Goal: Information Seeking & Learning: Find specific fact

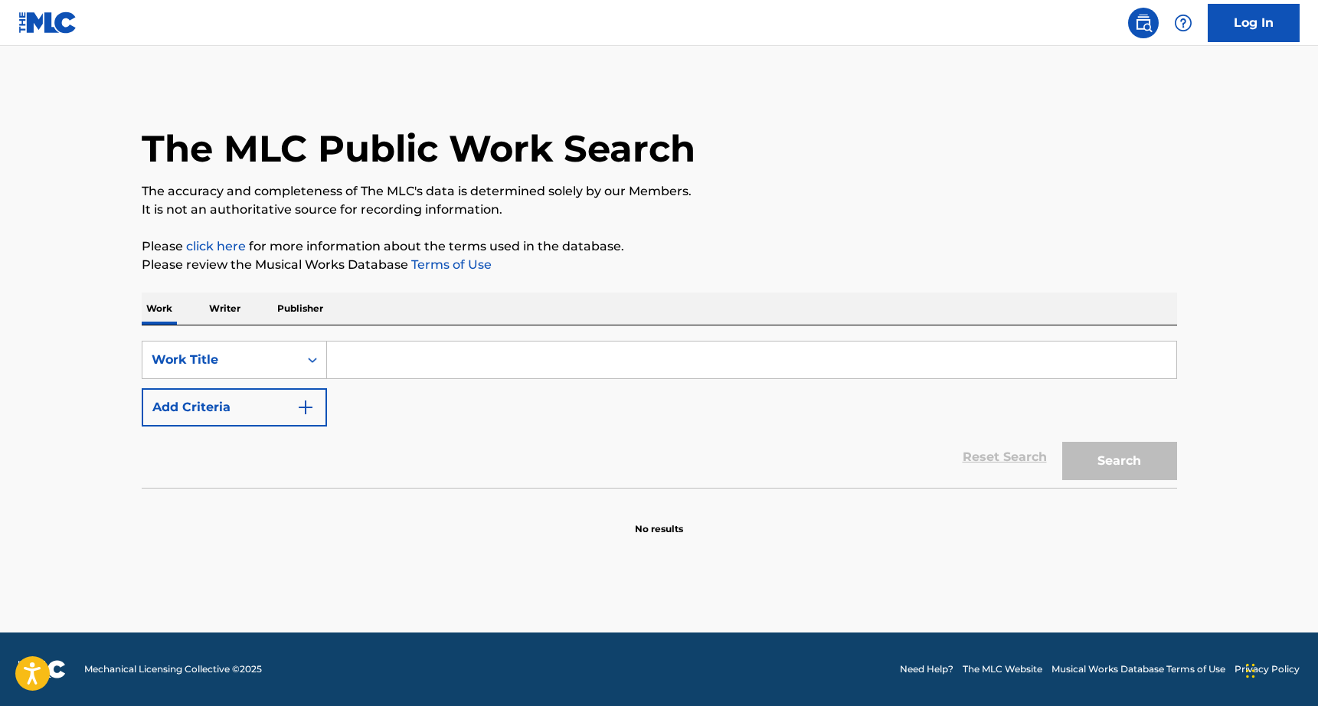
click at [230, 364] on div "Work Title" at bounding box center [221, 360] width 138 height 18
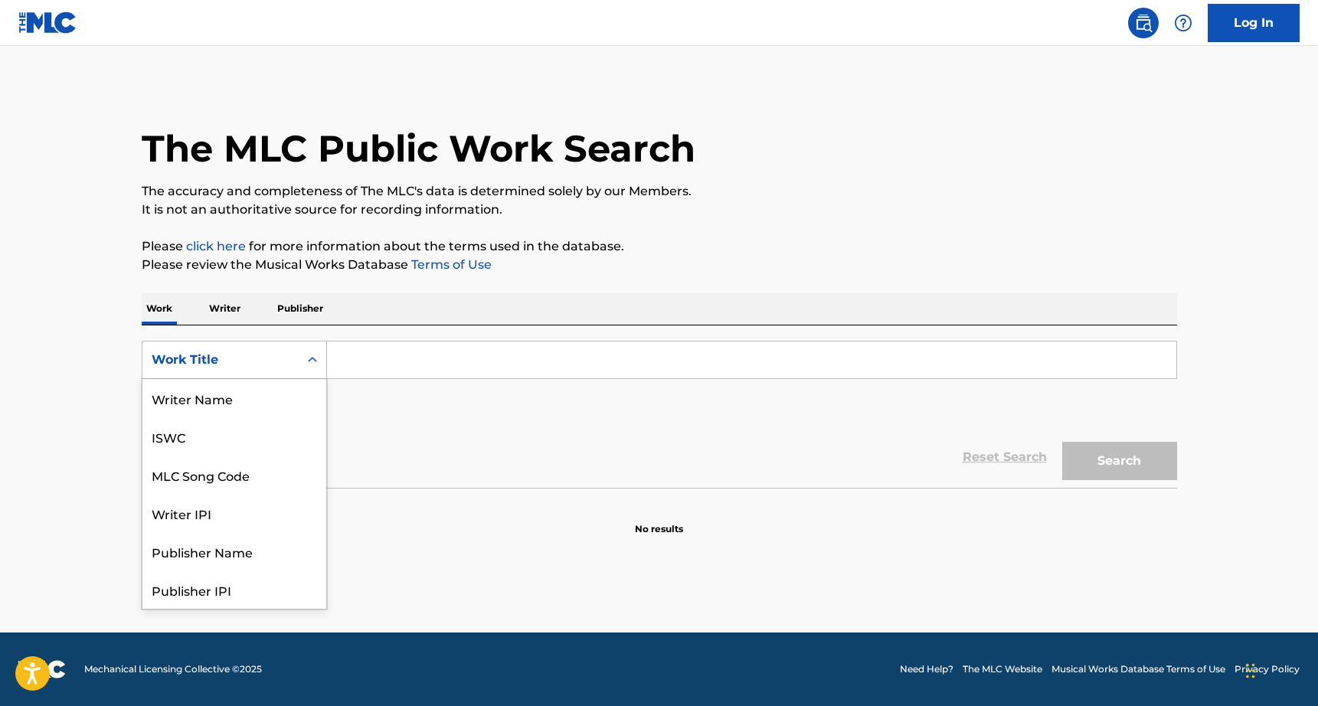
scroll to position [77, 0]
click at [401, 346] on input "Search Form" at bounding box center [752, 360] width 850 height 37
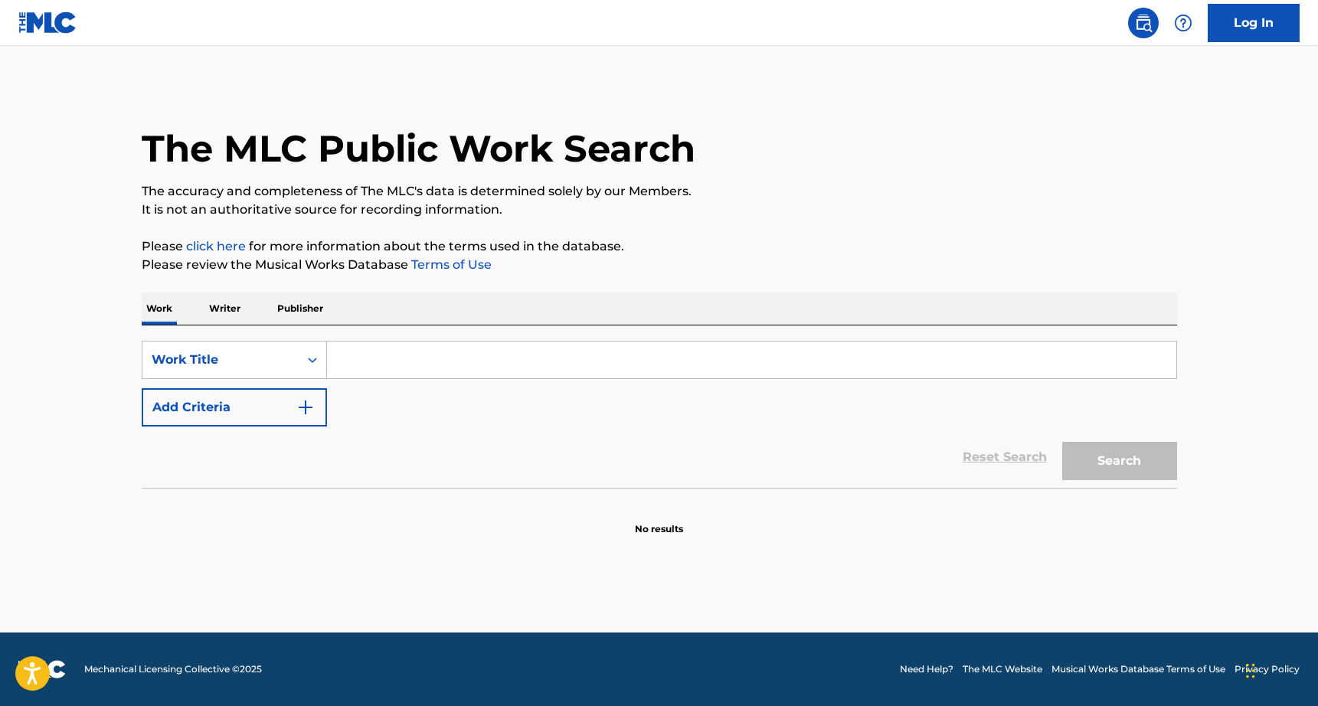
type input "Children's Dreams"
click at [286, 429] on div "Reset Search Search" at bounding box center [660, 457] width 1036 height 61
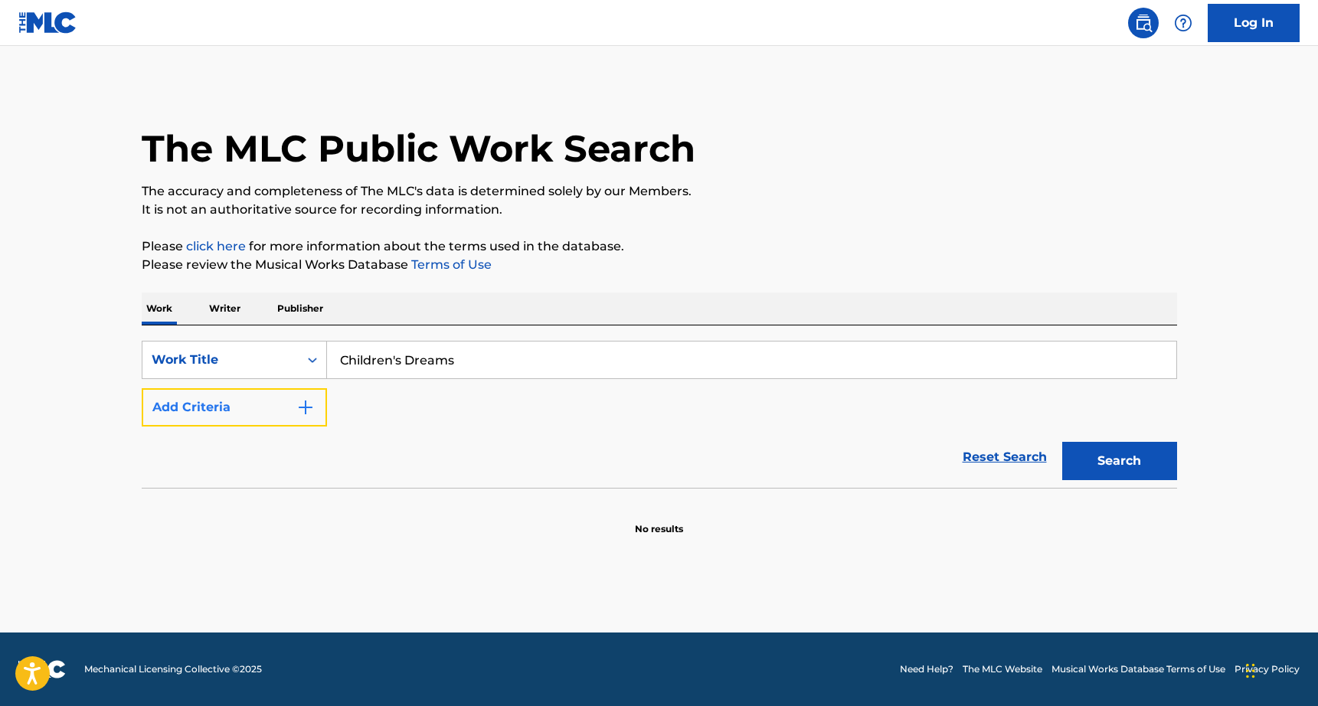
click at [281, 407] on button "Add Criteria" at bounding box center [234, 407] width 185 height 38
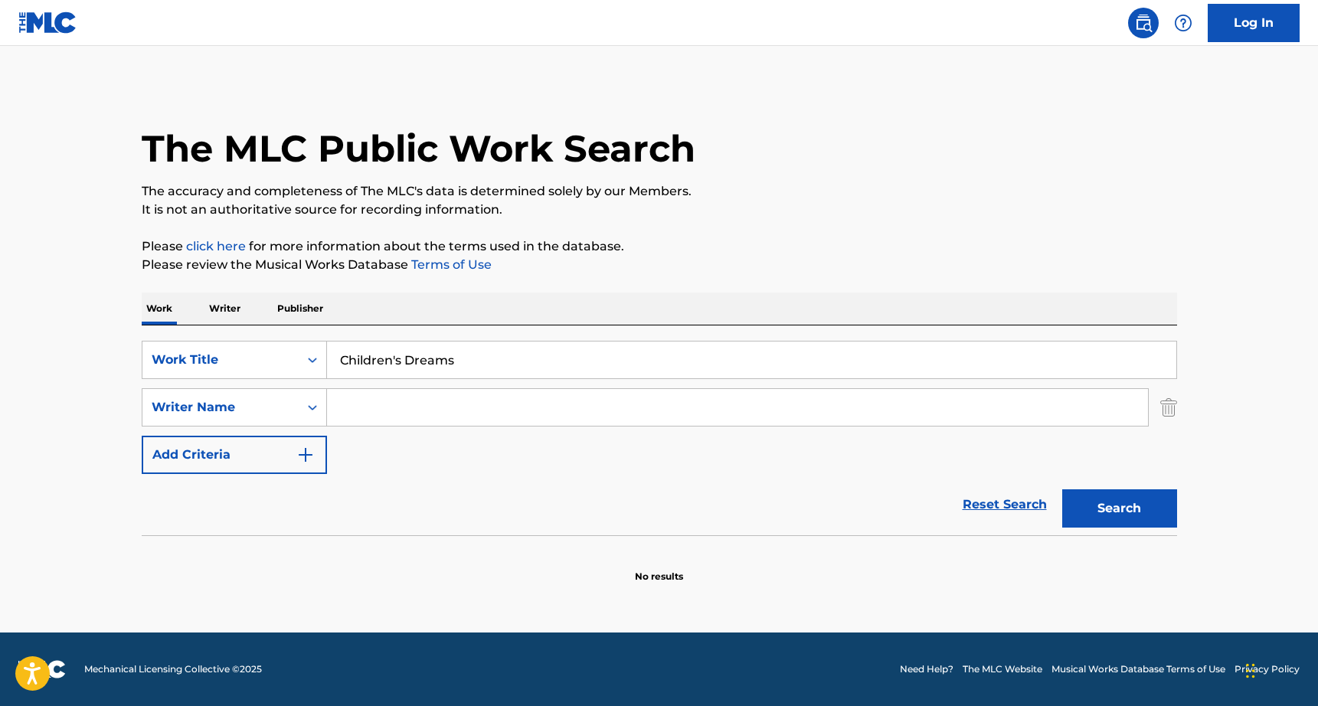
click at [391, 402] on input "Search Form" at bounding box center [737, 407] width 821 height 37
type input "[PERSON_NAME]"
click at [1063, 490] on button "Search" at bounding box center [1120, 509] width 115 height 38
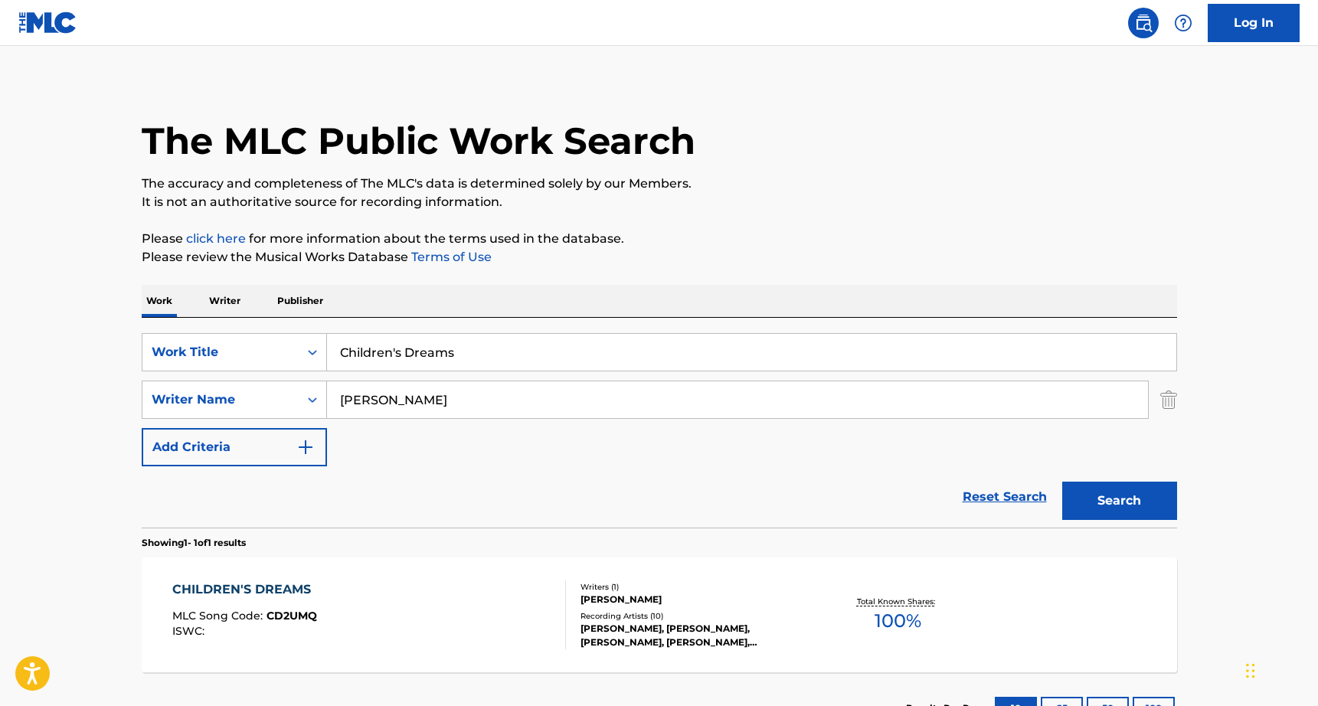
scroll to position [95, 0]
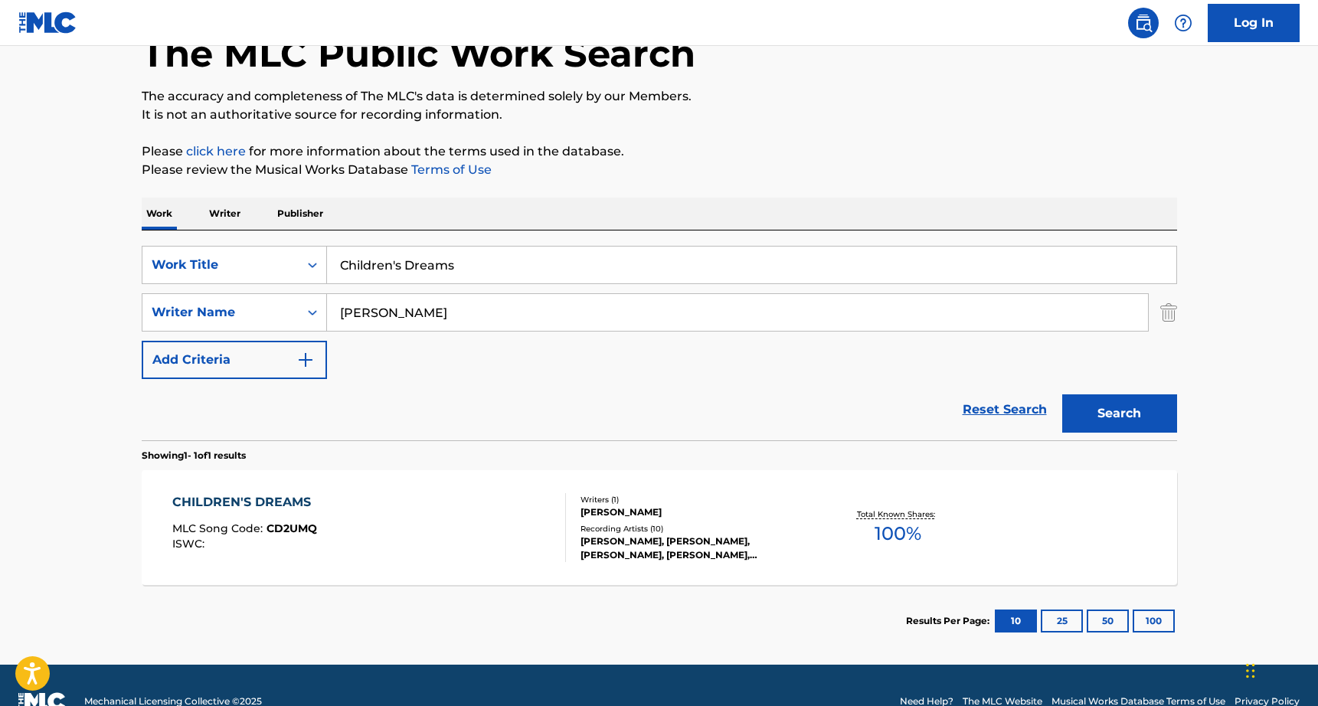
click at [247, 515] on div "CHILDREN'S DREAMS MLC Song Code : CD2UMQ ISWC :" at bounding box center [245, 527] width 146 height 69
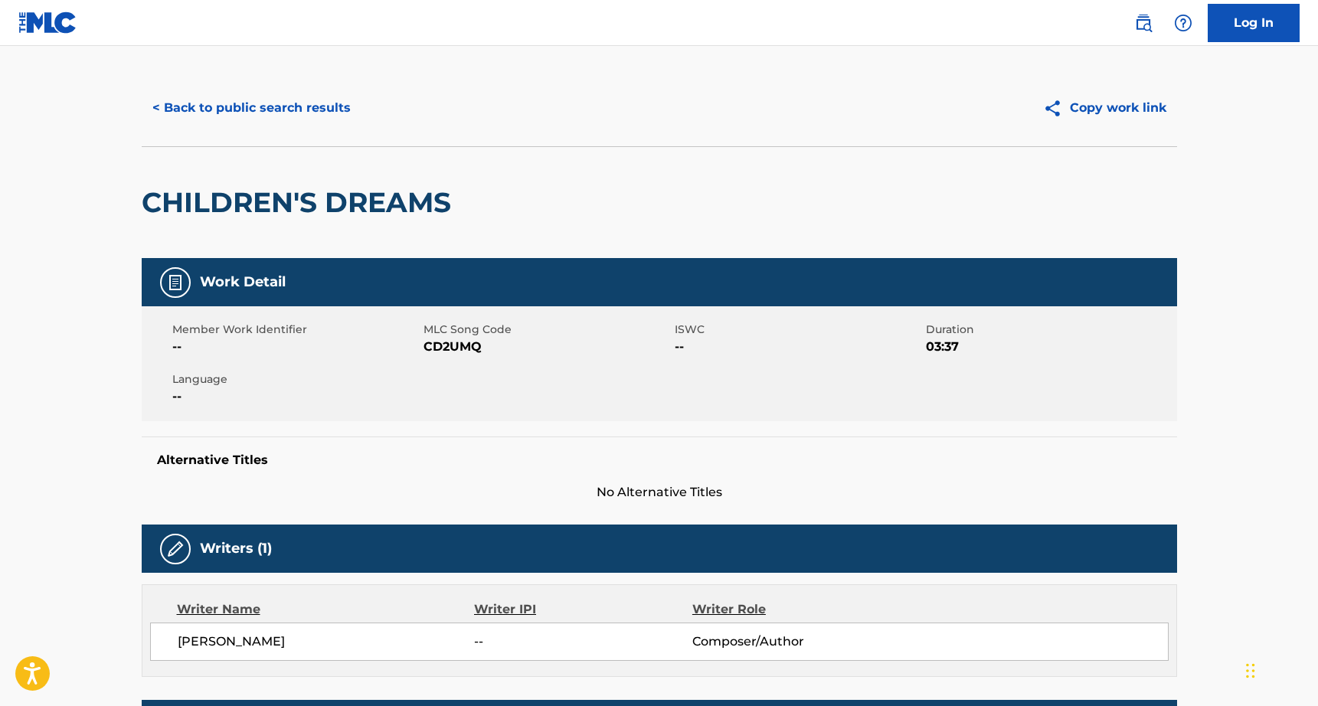
scroll to position [254, 0]
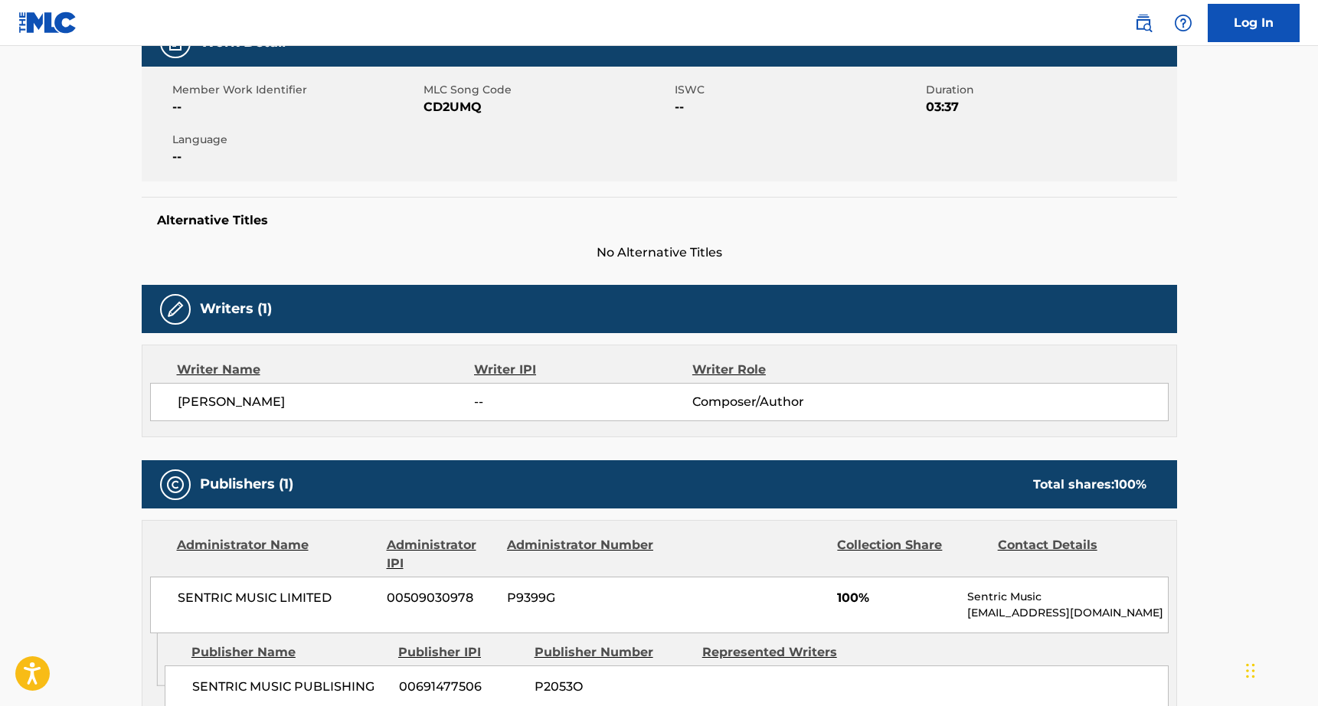
click at [238, 406] on span "[PERSON_NAME]" at bounding box center [326, 402] width 297 height 18
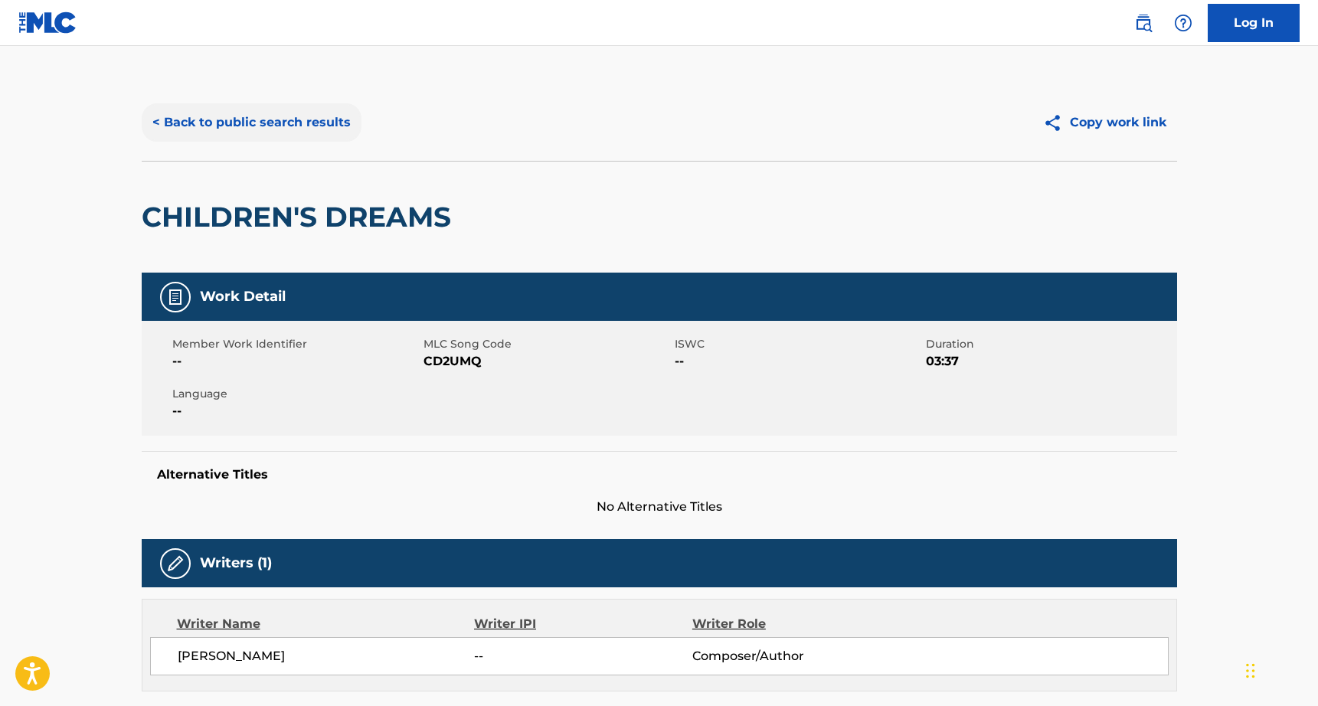
click at [281, 116] on button "< Back to public search results" at bounding box center [252, 122] width 220 height 38
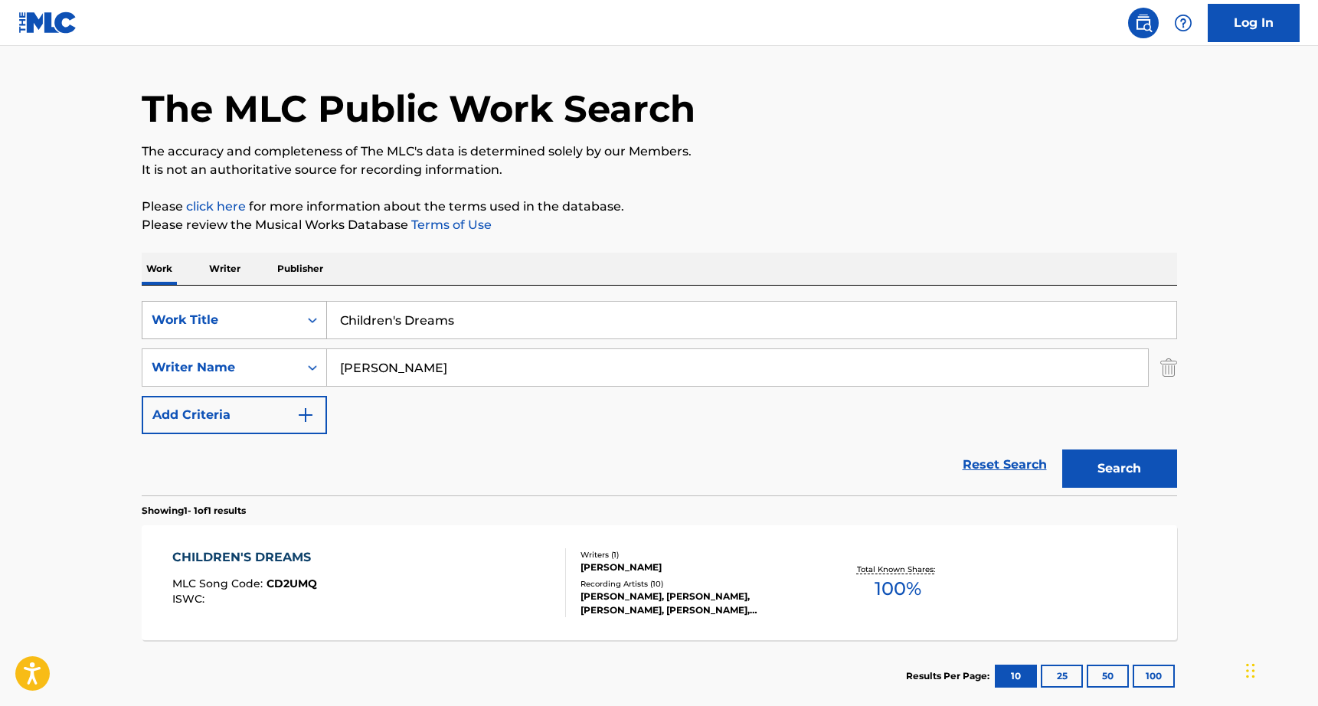
click at [212, 332] on div "Work Title" at bounding box center [220, 320] width 156 height 29
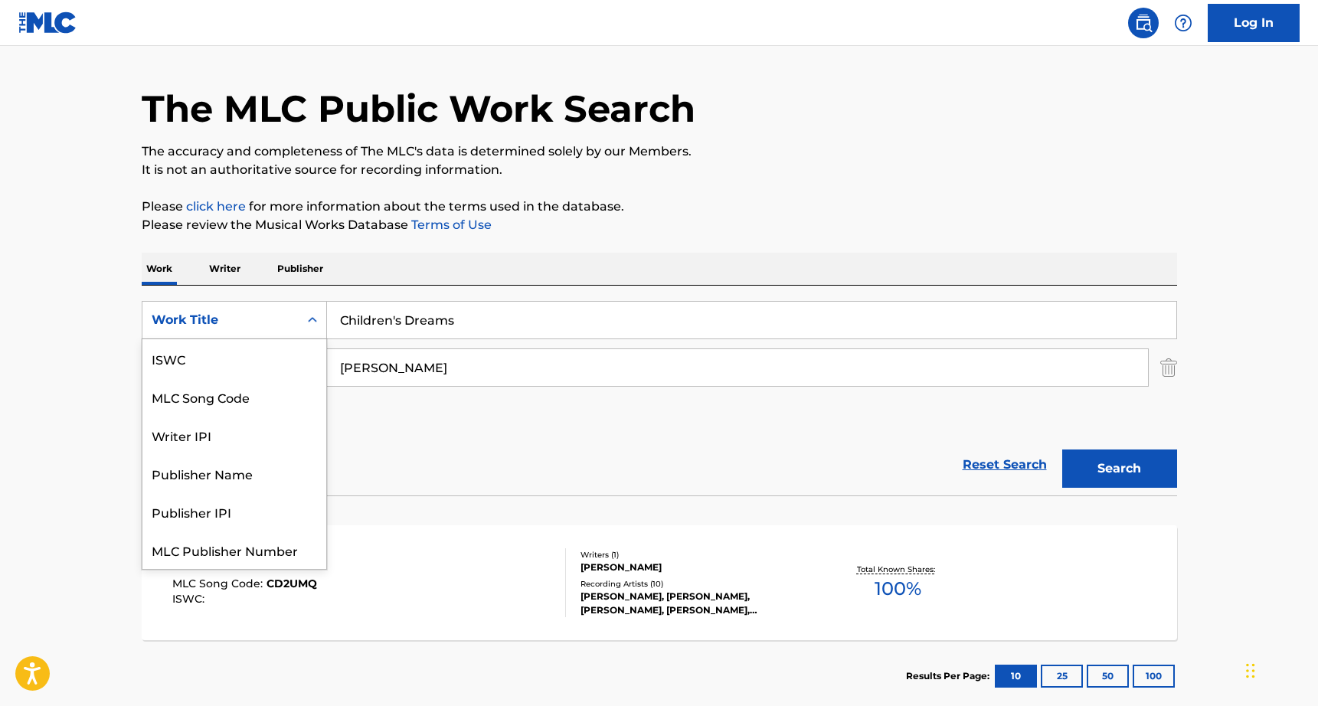
scroll to position [38, 0]
click at [270, 332] on div "Work Title" at bounding box center [220, 320] width 156 height 29
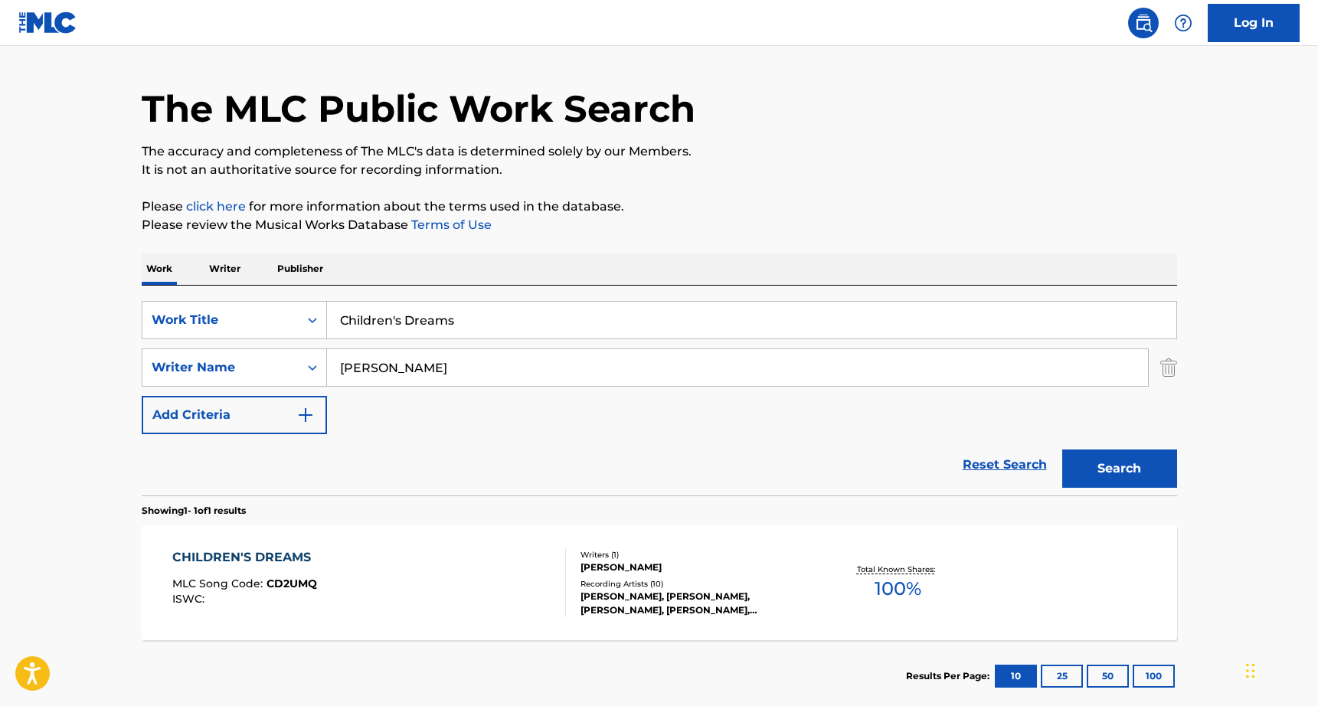
click at [224, 281] on p "Writer" at bounding box center [225, 269] width 41 height 32
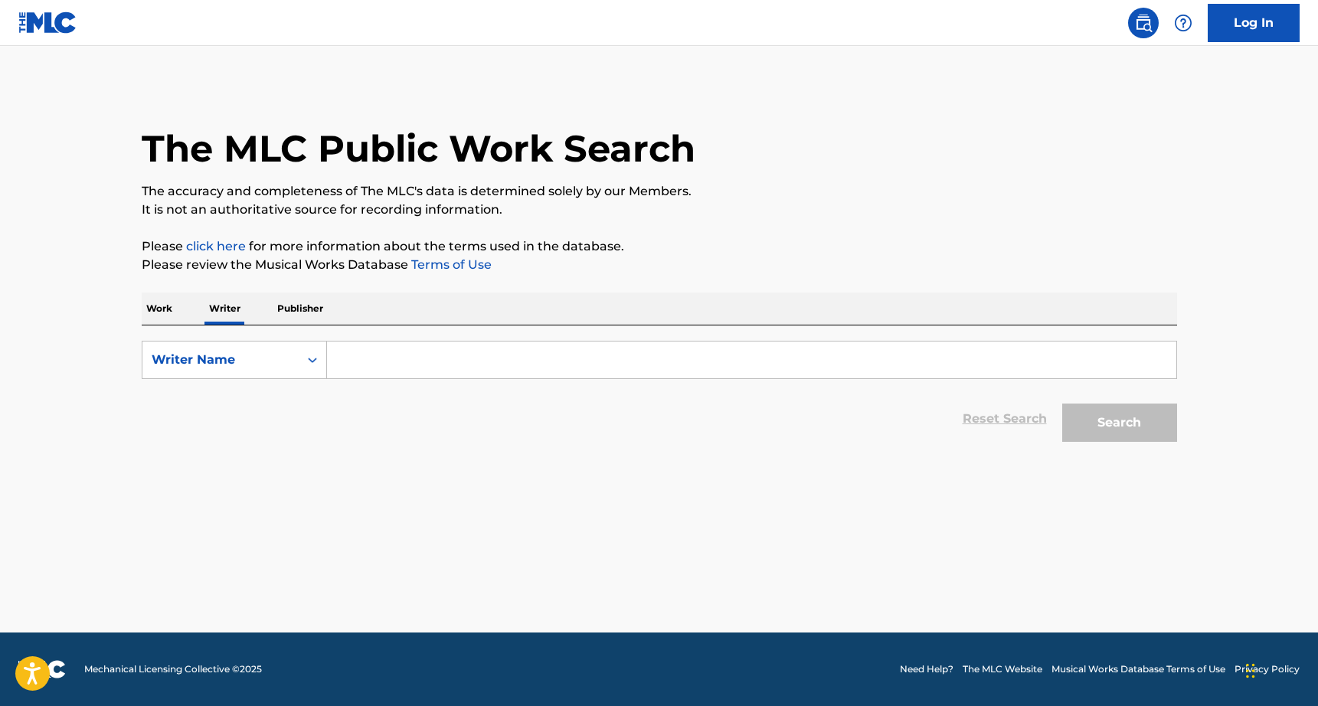
click at [224, 272] on p "Please review the Musical Works Database Terms of Use" at bounding box center [660, 265] width 1036 height 18
click at [321, 372] on div "Search Form" at bounding box center [313, 360] width 28 height 28
click at [342, 356] on input "Search Form" at bounding box center [752, 360] width 850 height 37
click at [378, 364] on input "Search Form" at bounding box center [752, 360] width 850 height 37
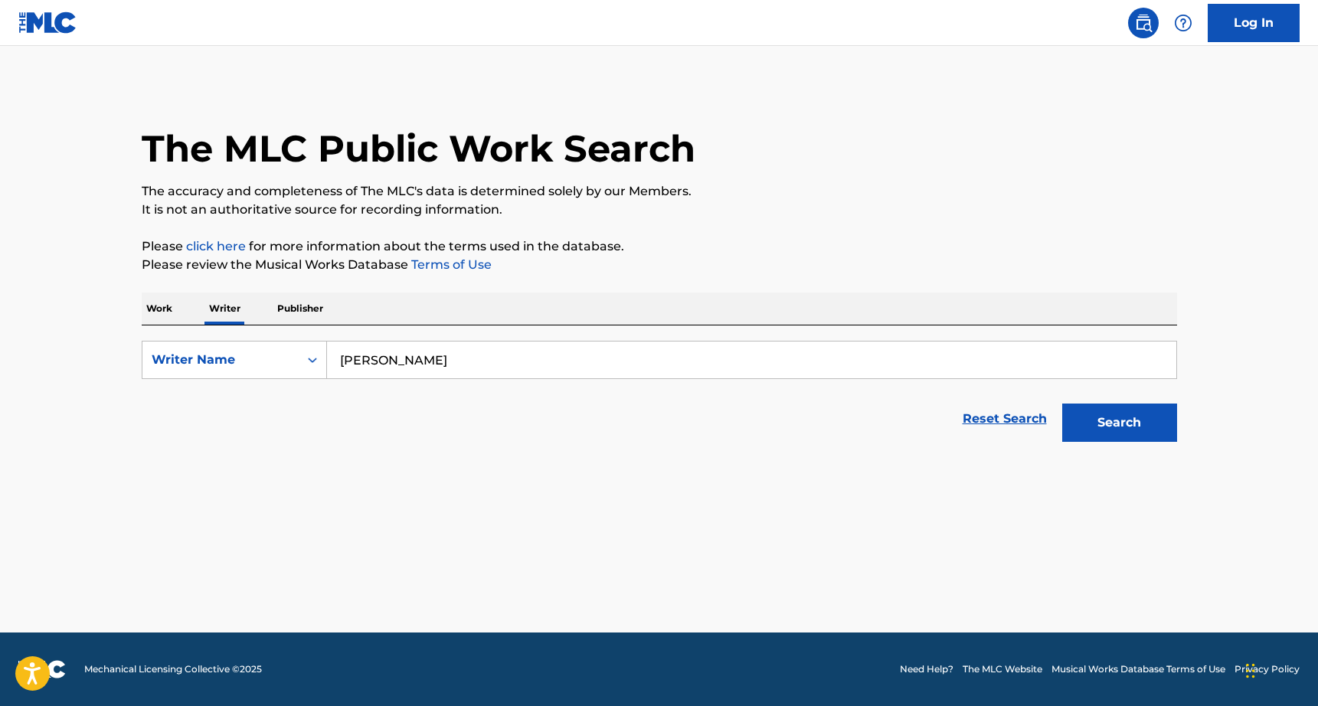
click at [1063, 404] on button "Search" at bounding box center [1120, 423] width 115 height 38
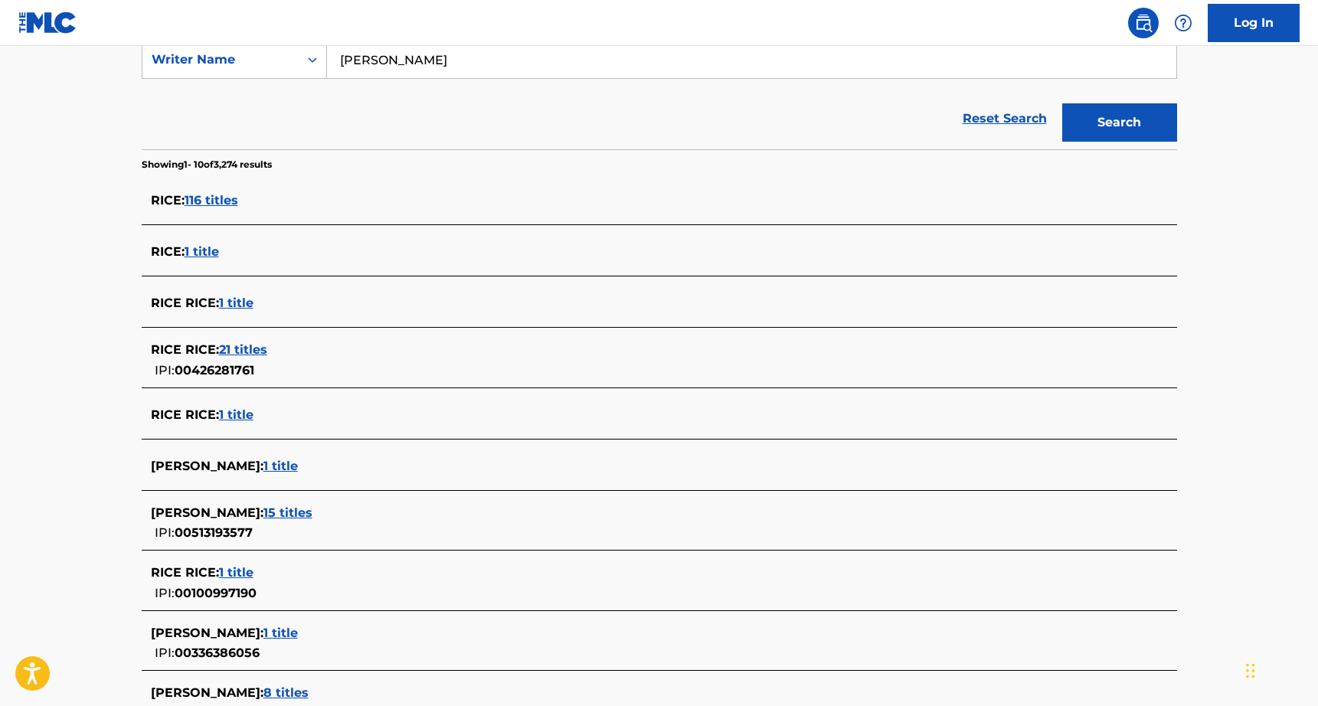
scroll to position [306, 0]
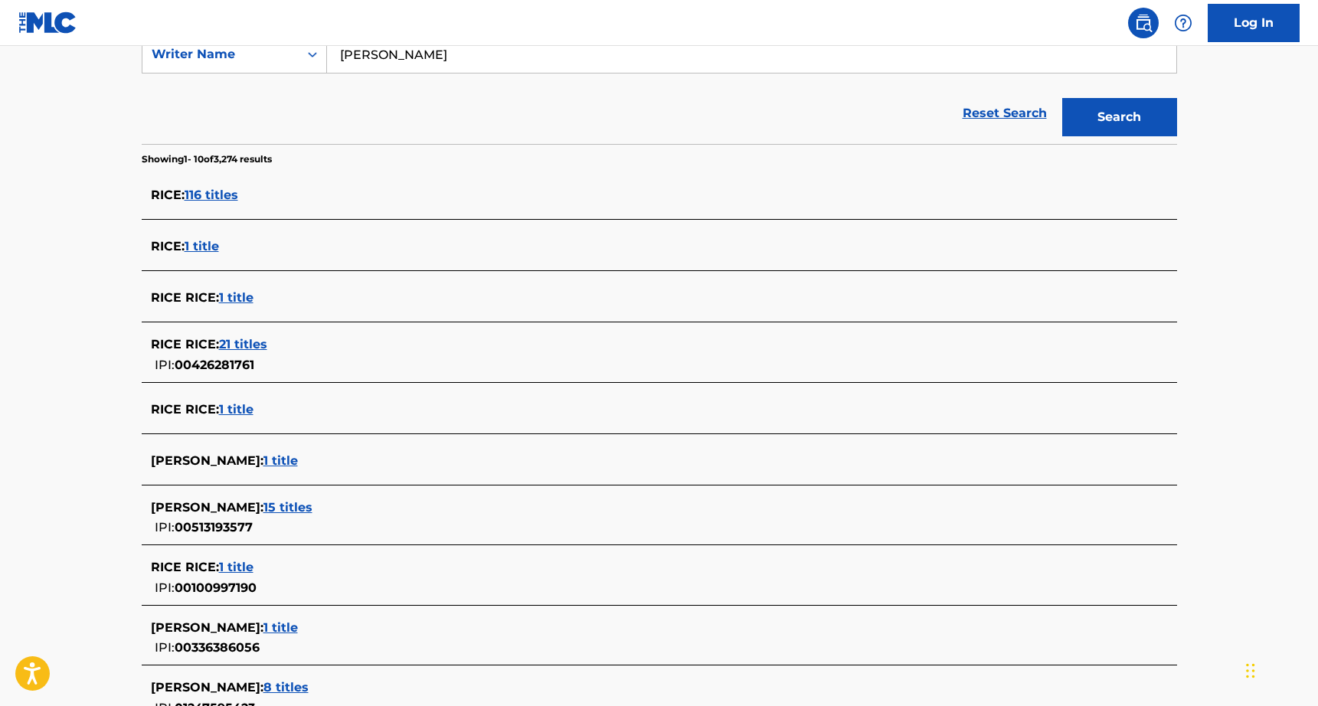
click at [264, 463] on span "1 title" at bounding box center [281, 461] width 34 height 15
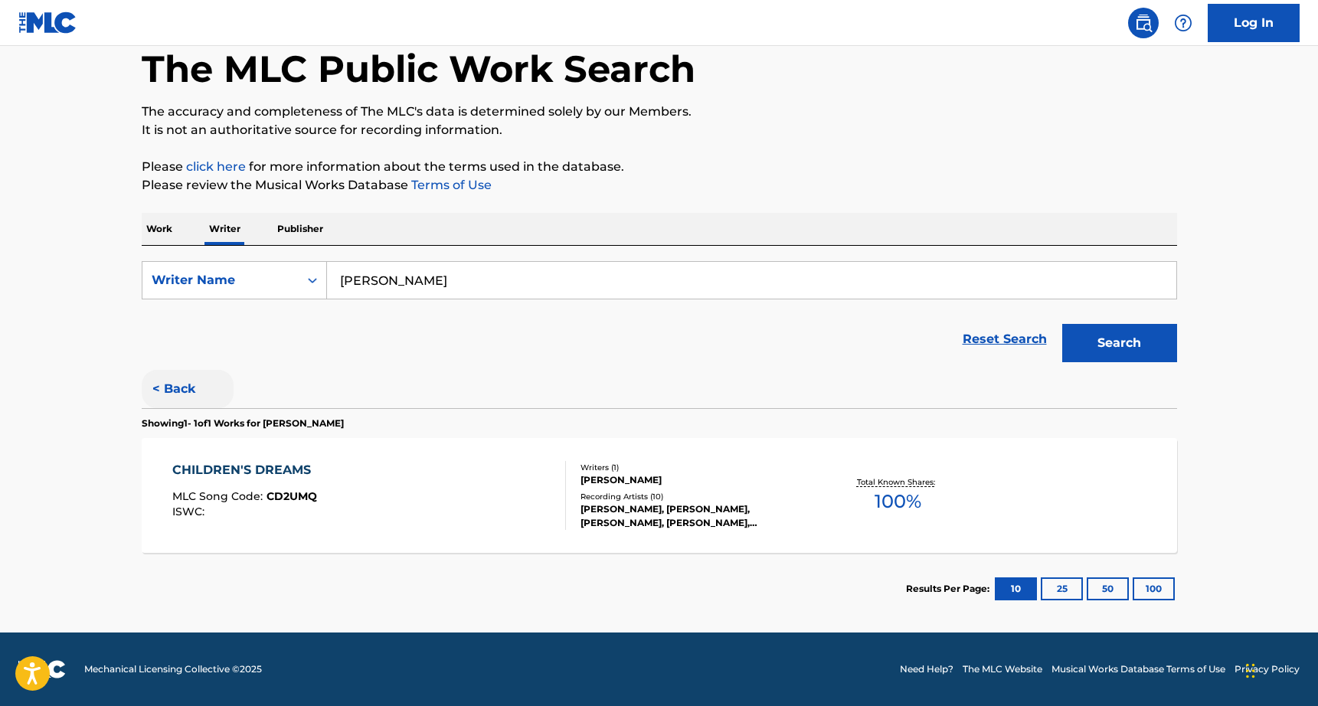
click at [165, 401] on button "< Back" at bounding box center [188, 389] width 92 height 38
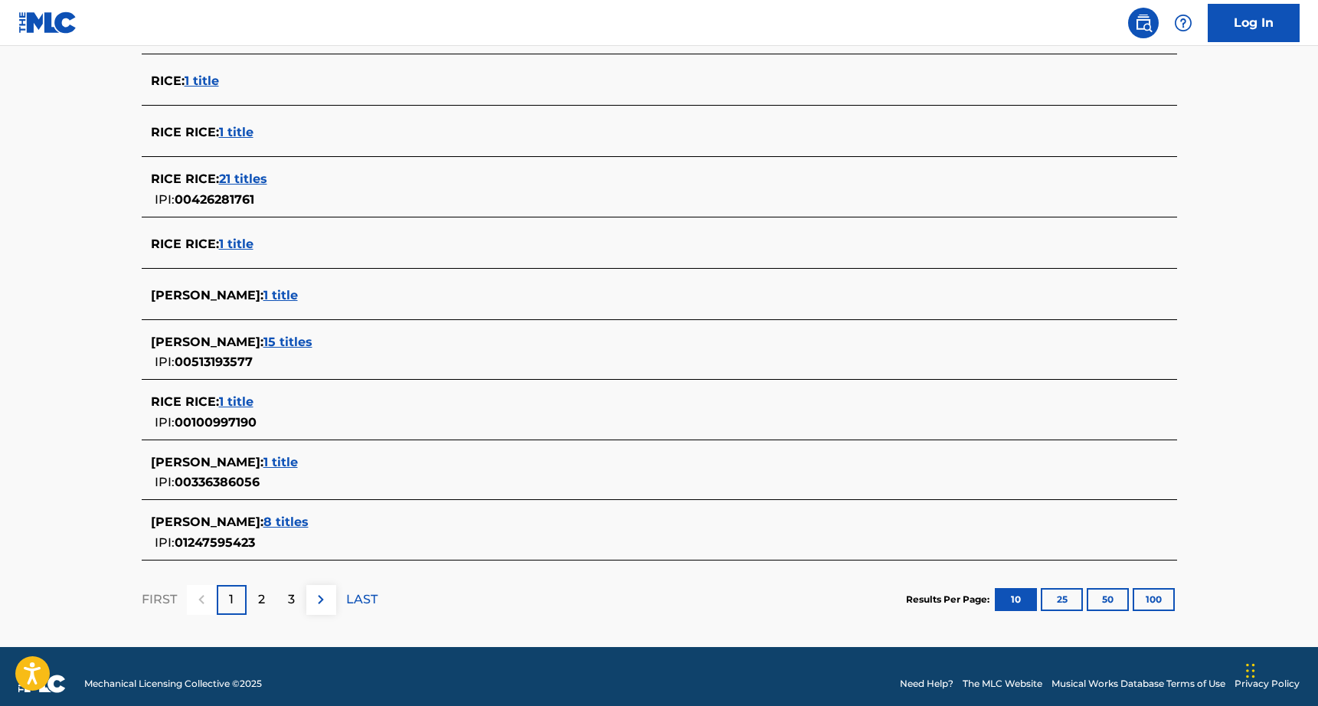
scroll to position [470, 0]
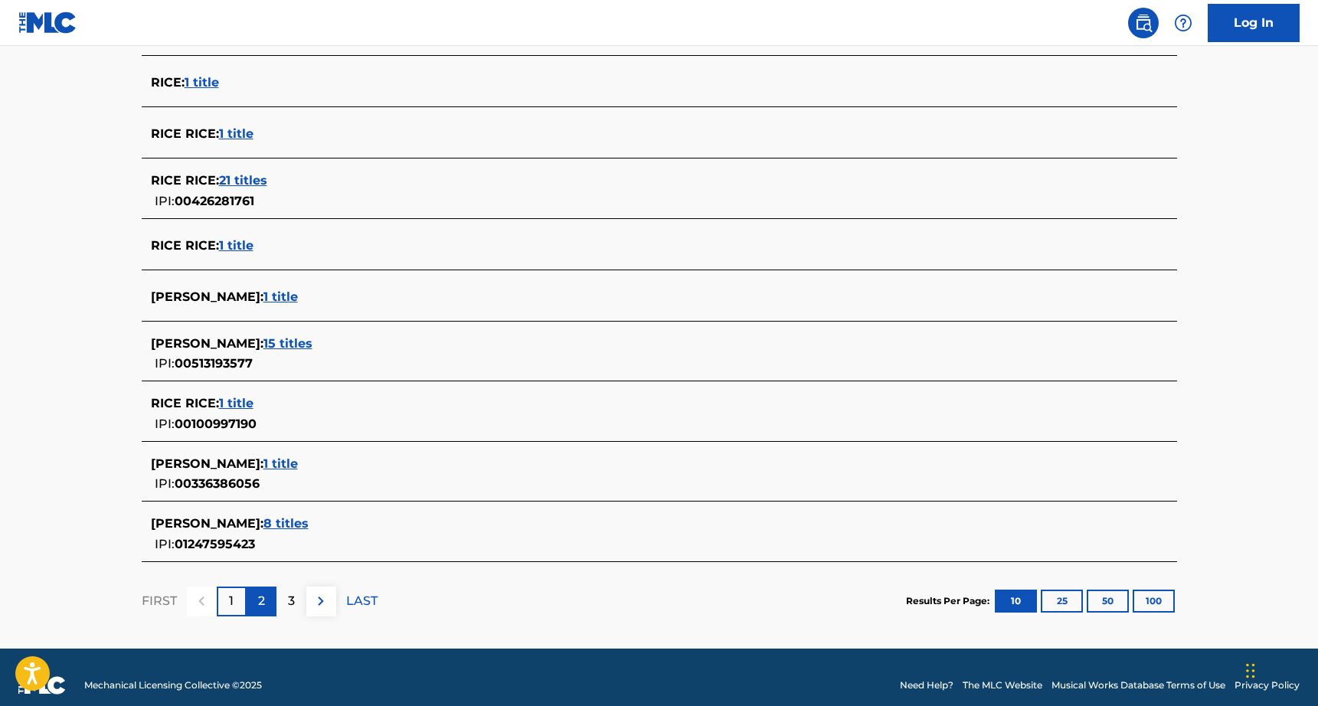
click at [265, 599] on div "2" at bounding box center [262, 602] width 30 height 30
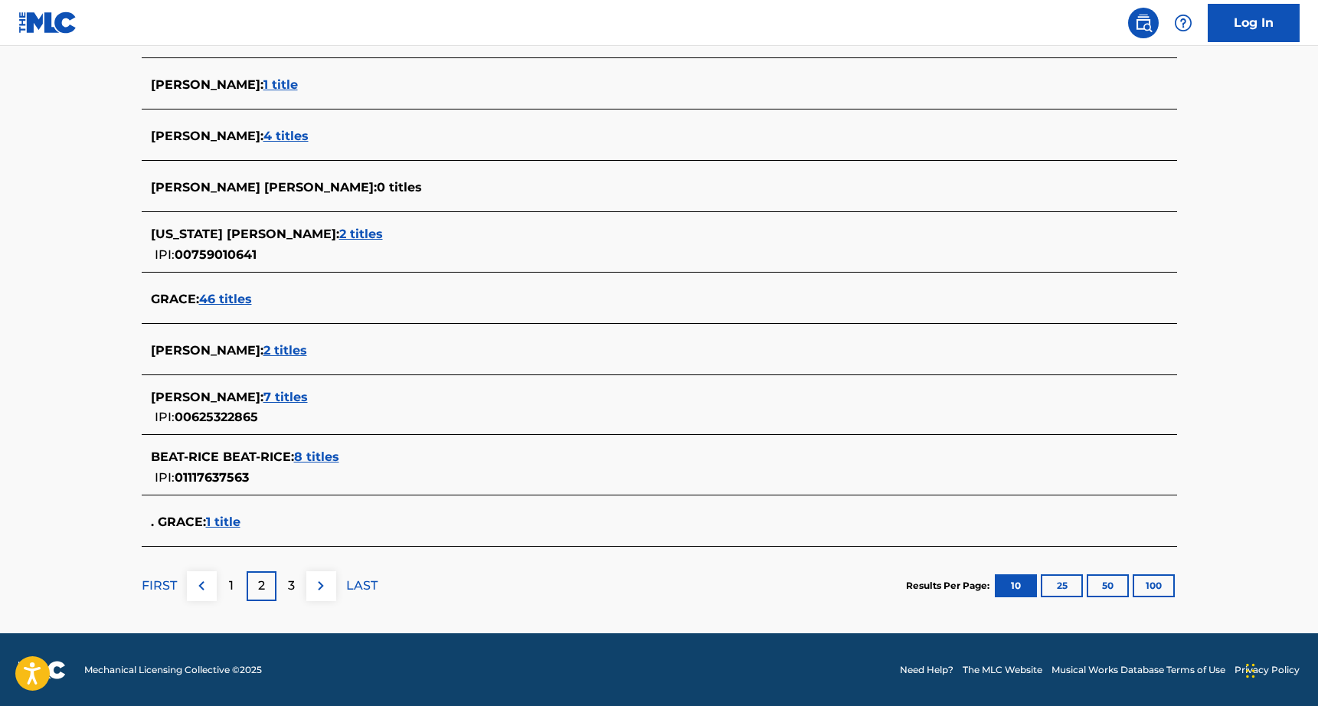
scroll to position [0, 0]
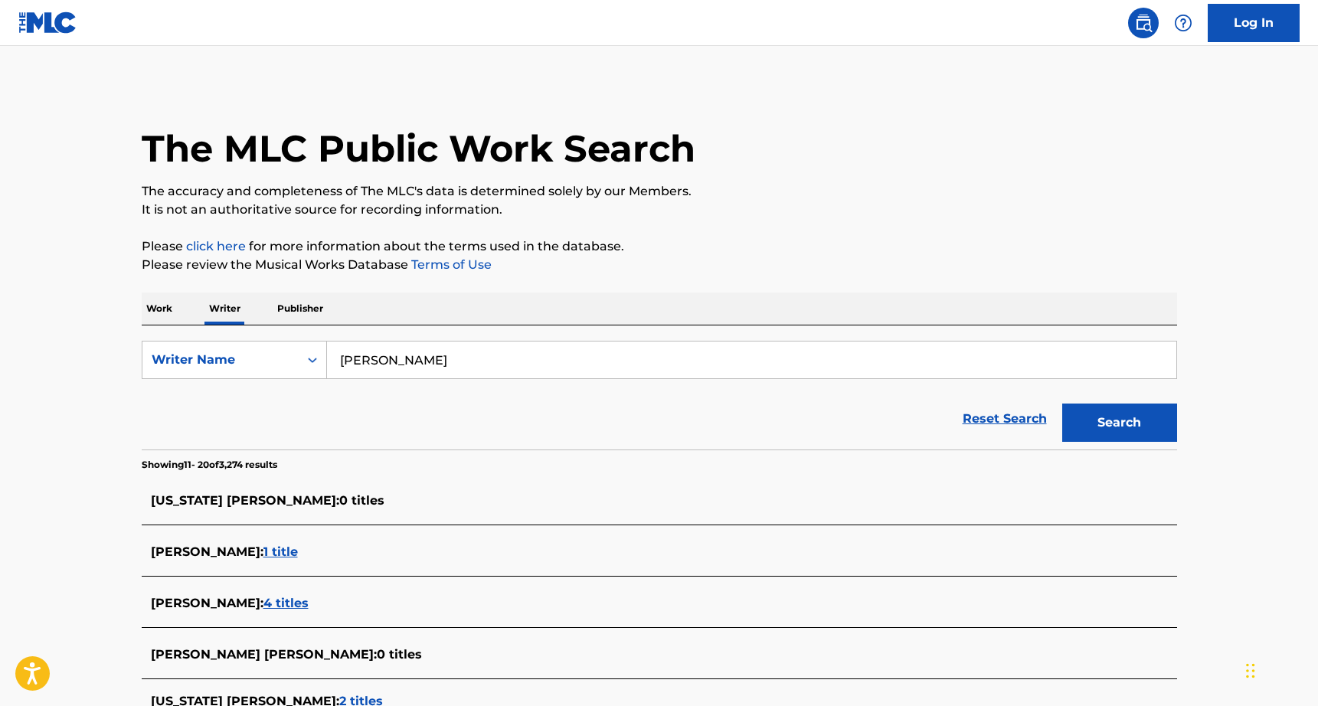
click at [382, 361] on input "[PERSON_NAME]" at bounding box center [752, 360] width 850 height 37
click at [1063, 404] on button "Search" at bounding box center [1120, 423] width 115 height 38
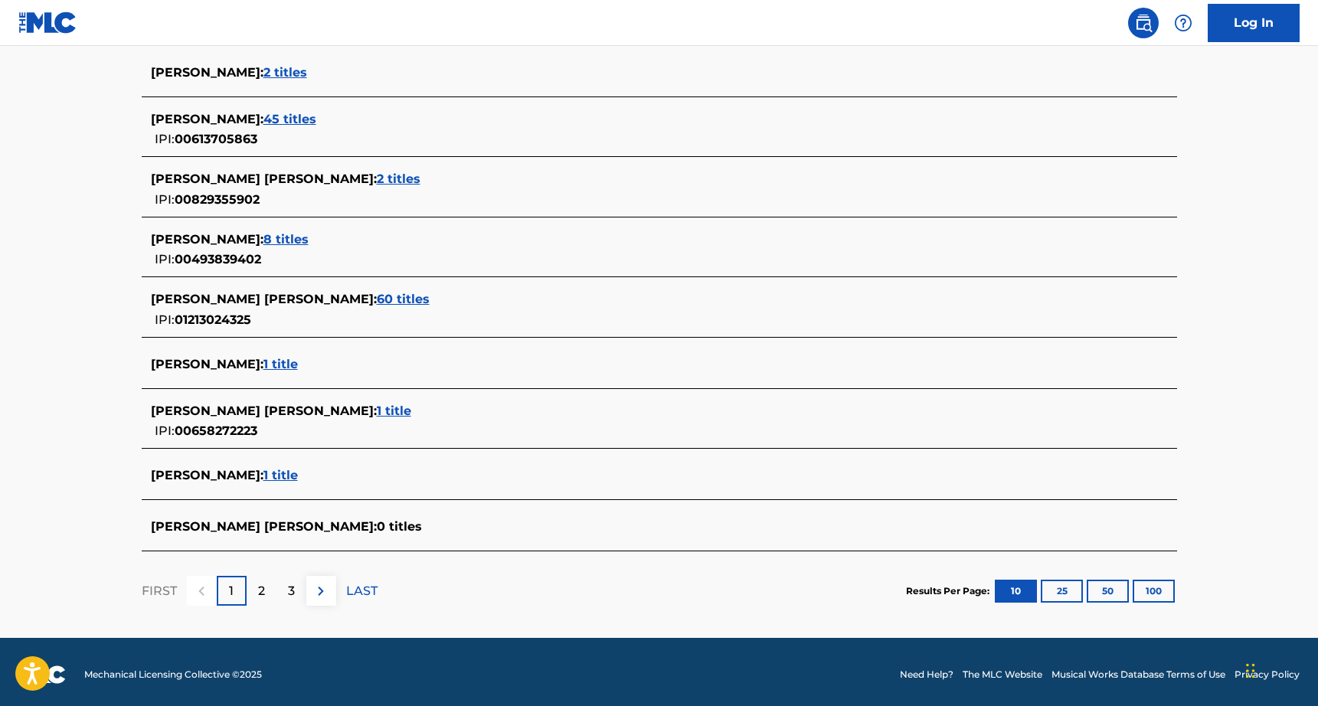
scroll to position [490, 0]
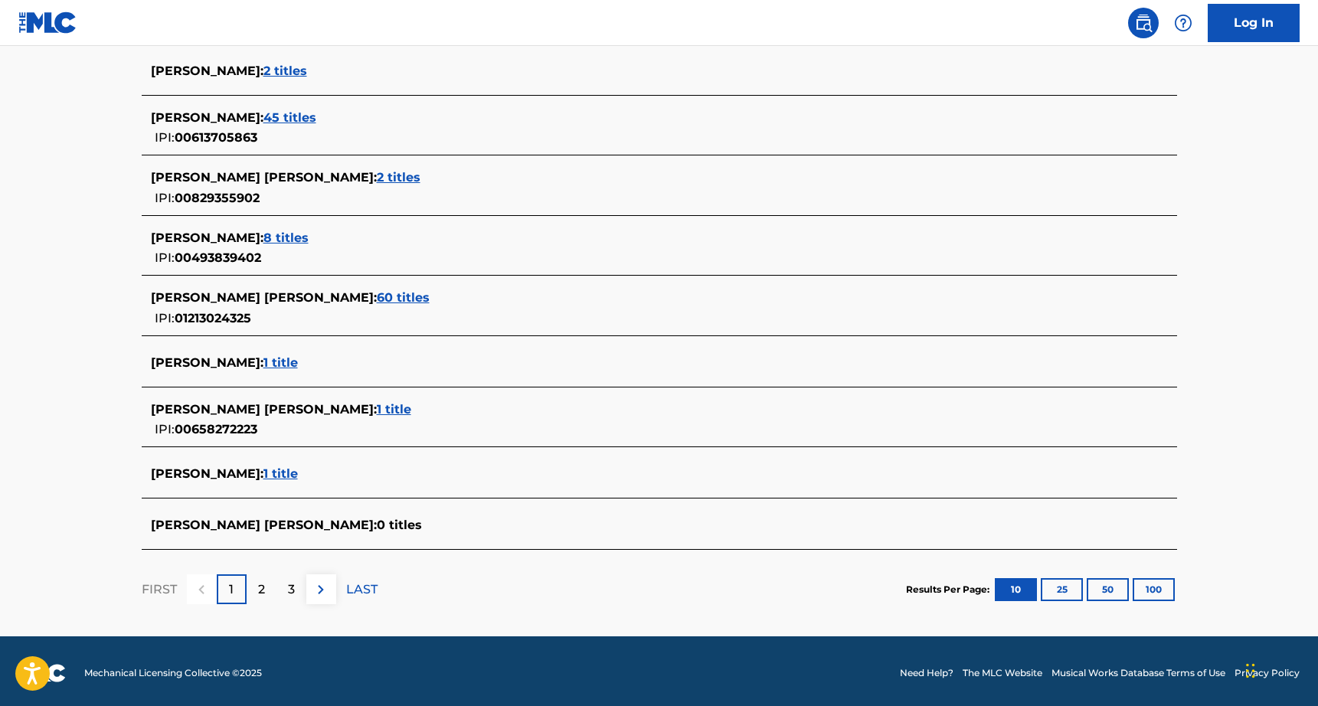
click at [267, 363] on span "1 title" at bounding box center [281, 362] width 34 height 15
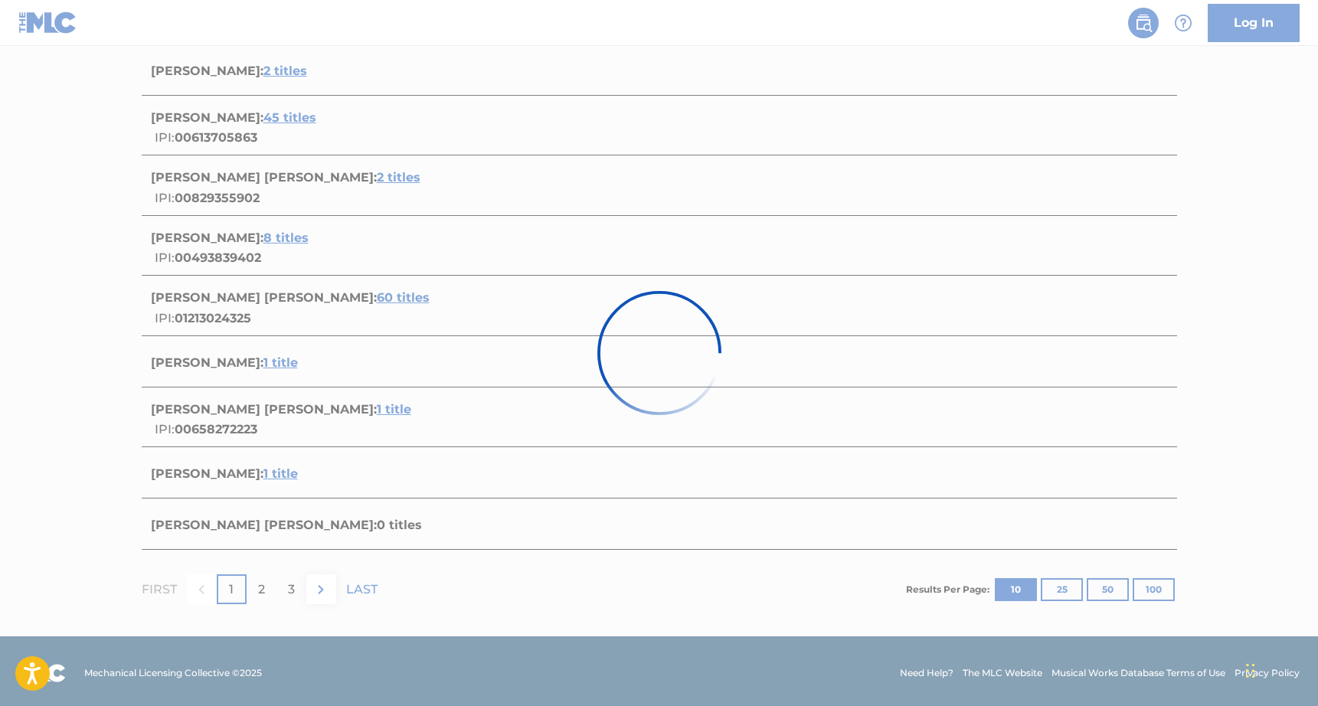
scroll to position [80, 0]
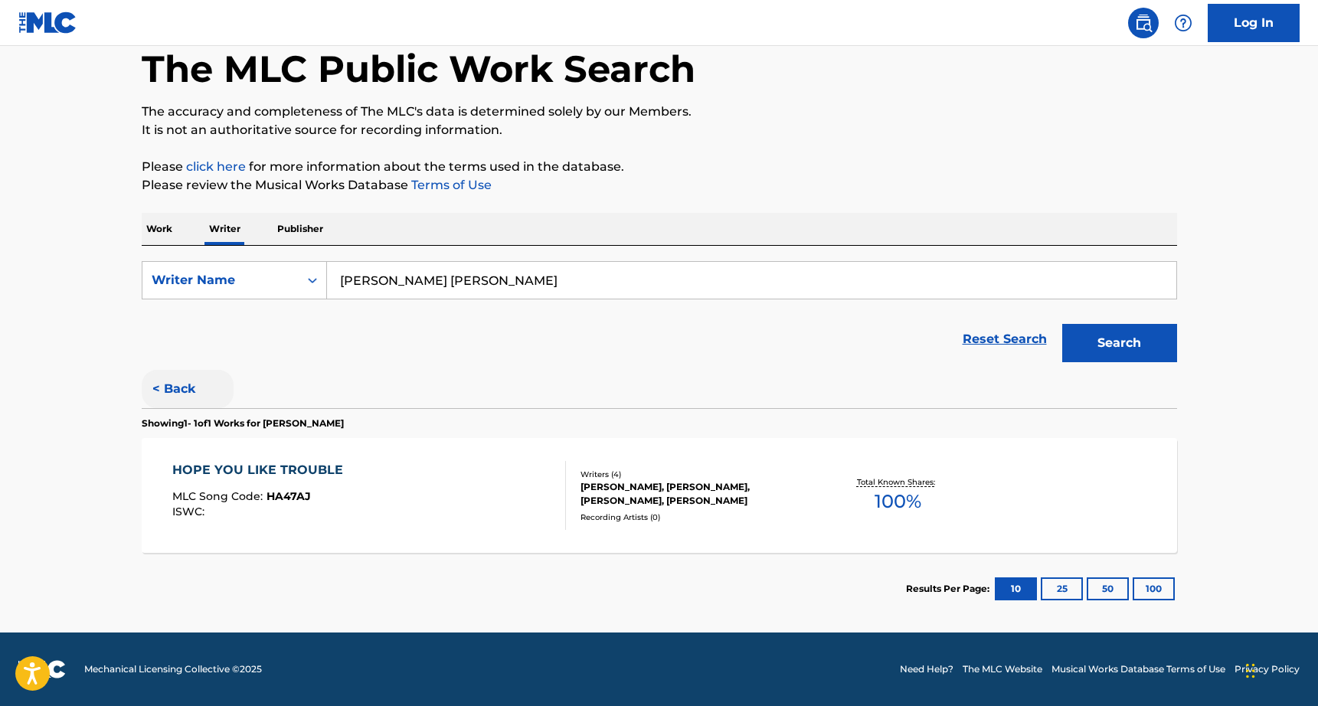
click at [175, 384] on button "< Back" at bounding box center [188, 389] width 92 height 38
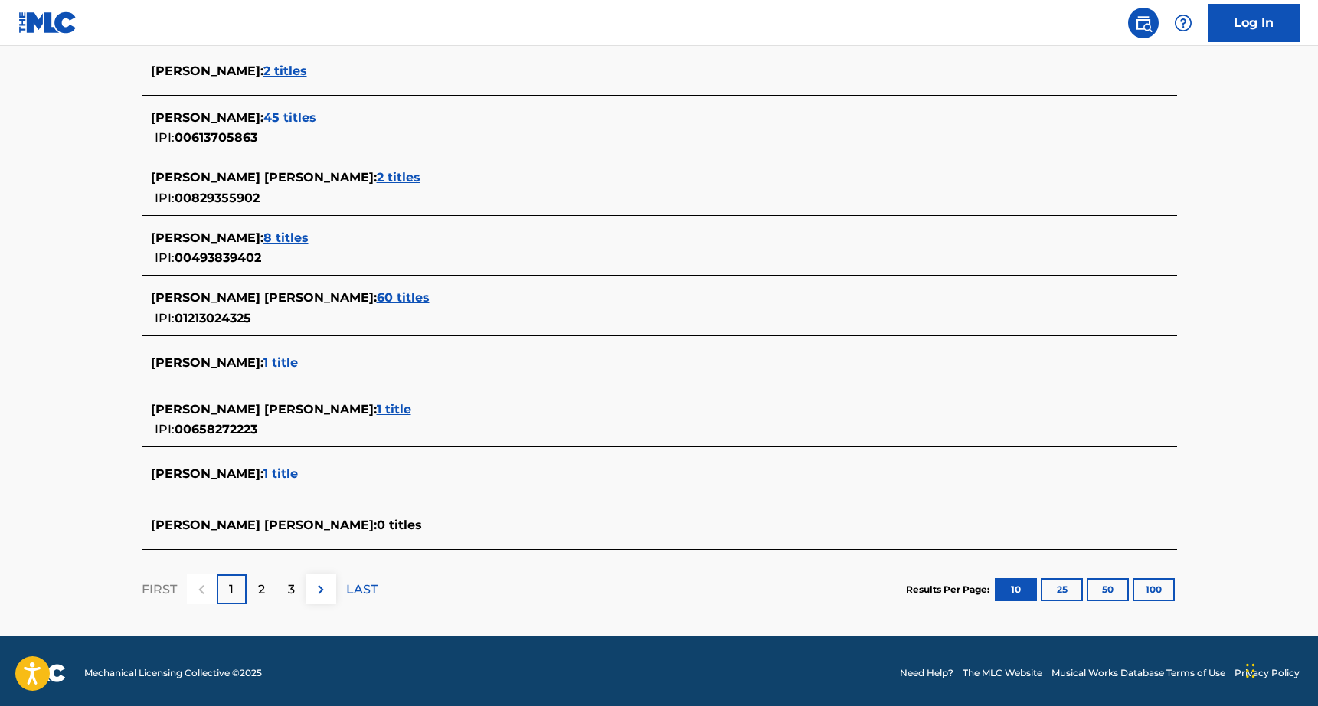
scroll to position [494, 0]
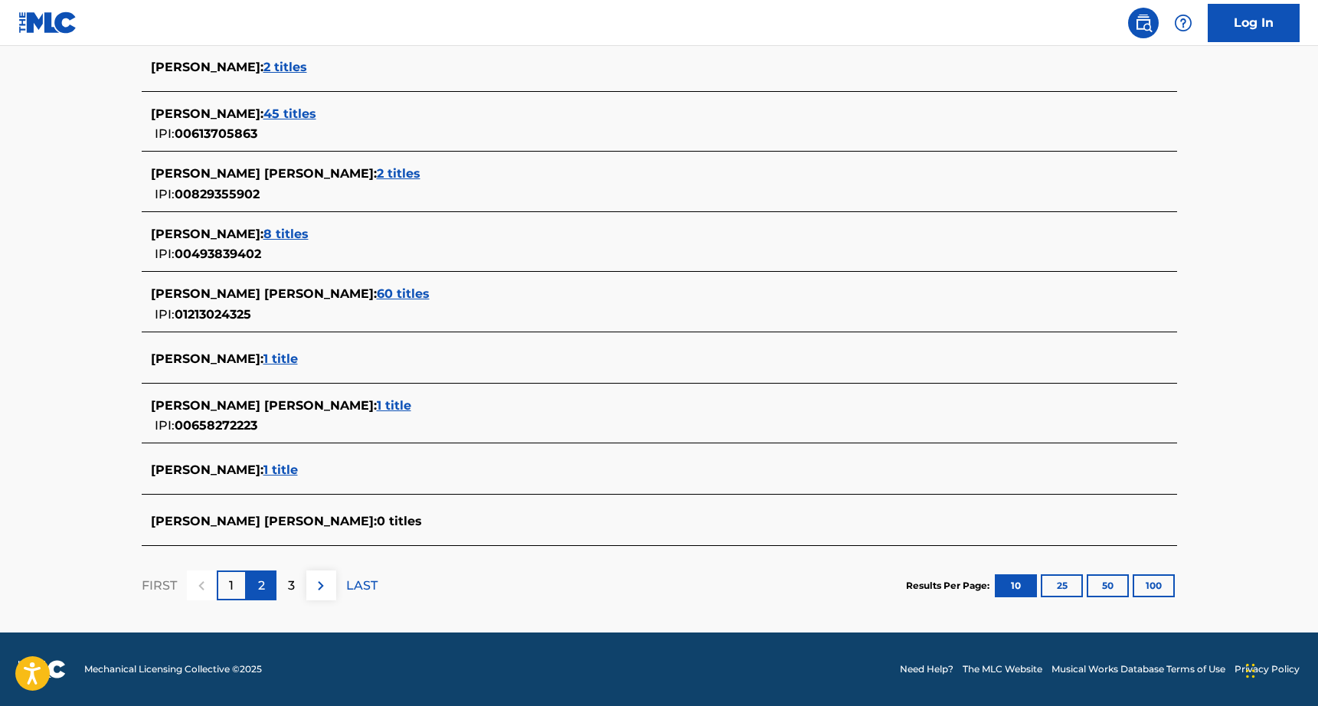
click at [256, 581] on div "2" at bounding box center [262, 586] width 30 height 30
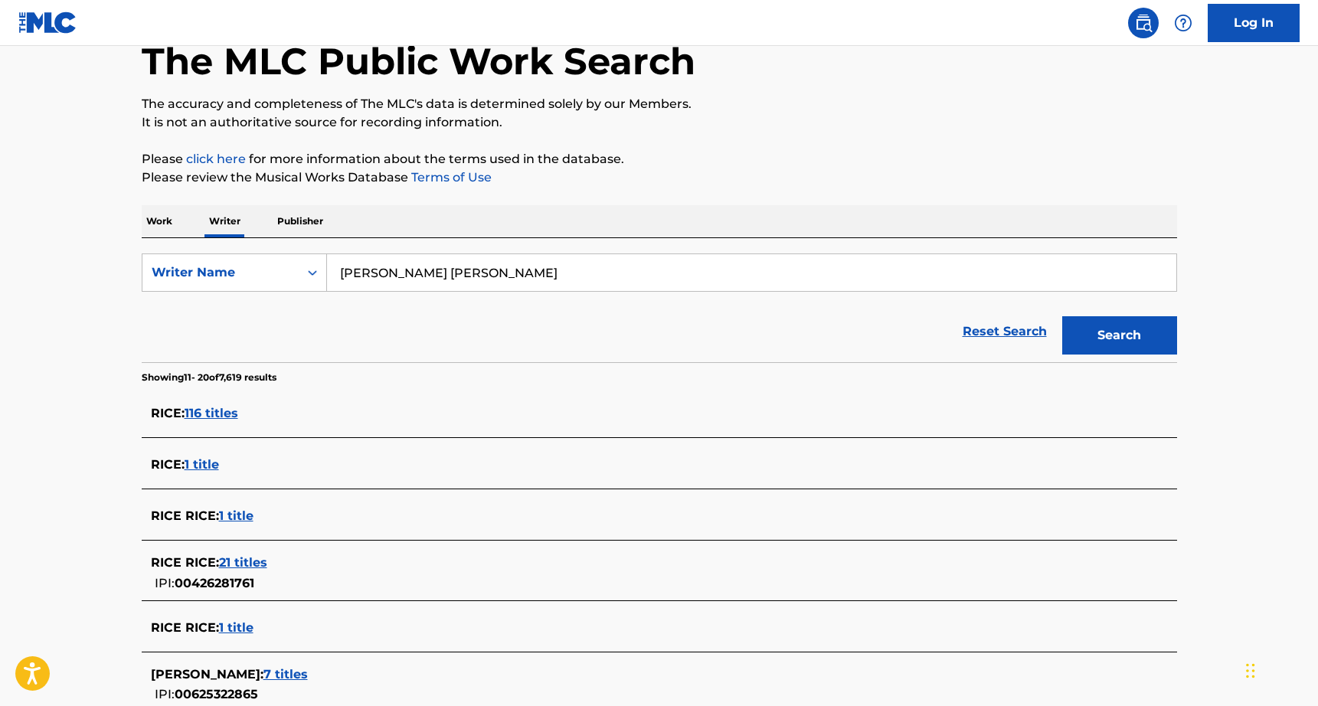
scroll to position [0, 0]
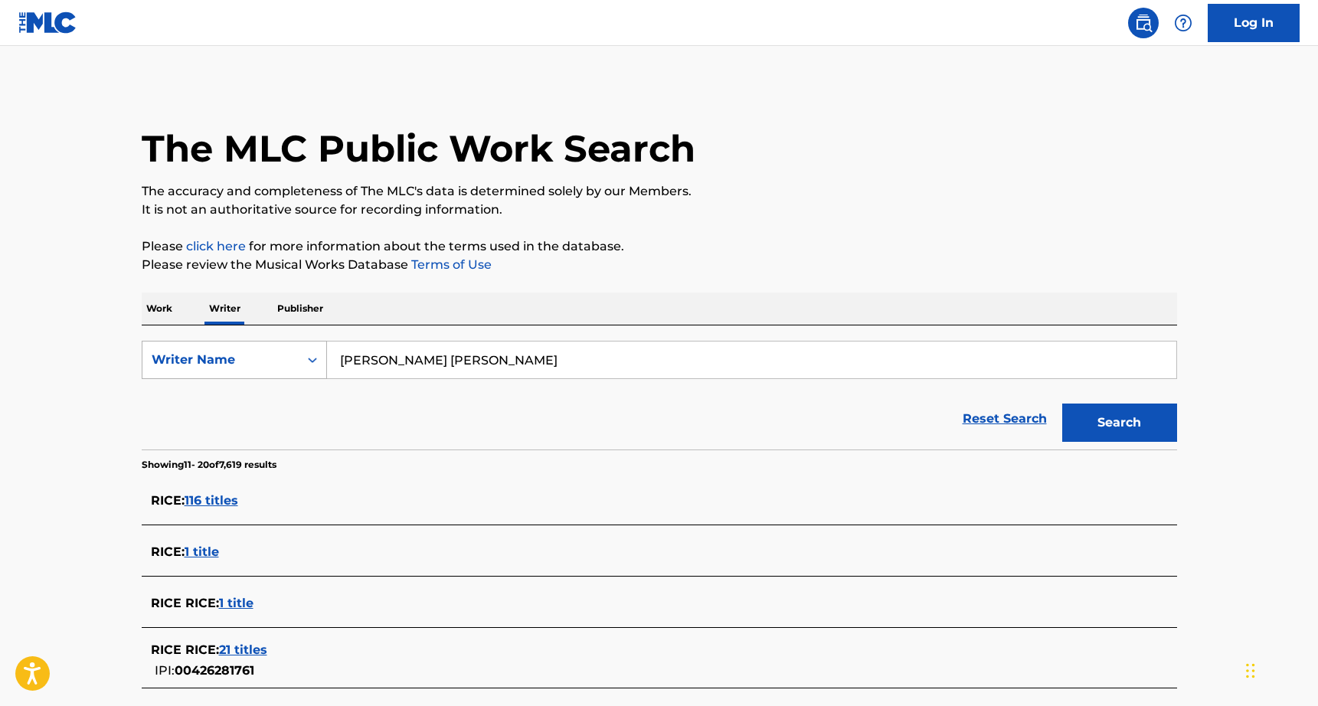
click at [244, 368] on div "Writer Name" at bounding box center [221, 360] width 138 height 18
click at [485, 359] on input "[PERSON_NAME] [PERSON_NAME]" at bounding box center [752, 360] width 850 height 37
type input "[PERSON_NAME]"
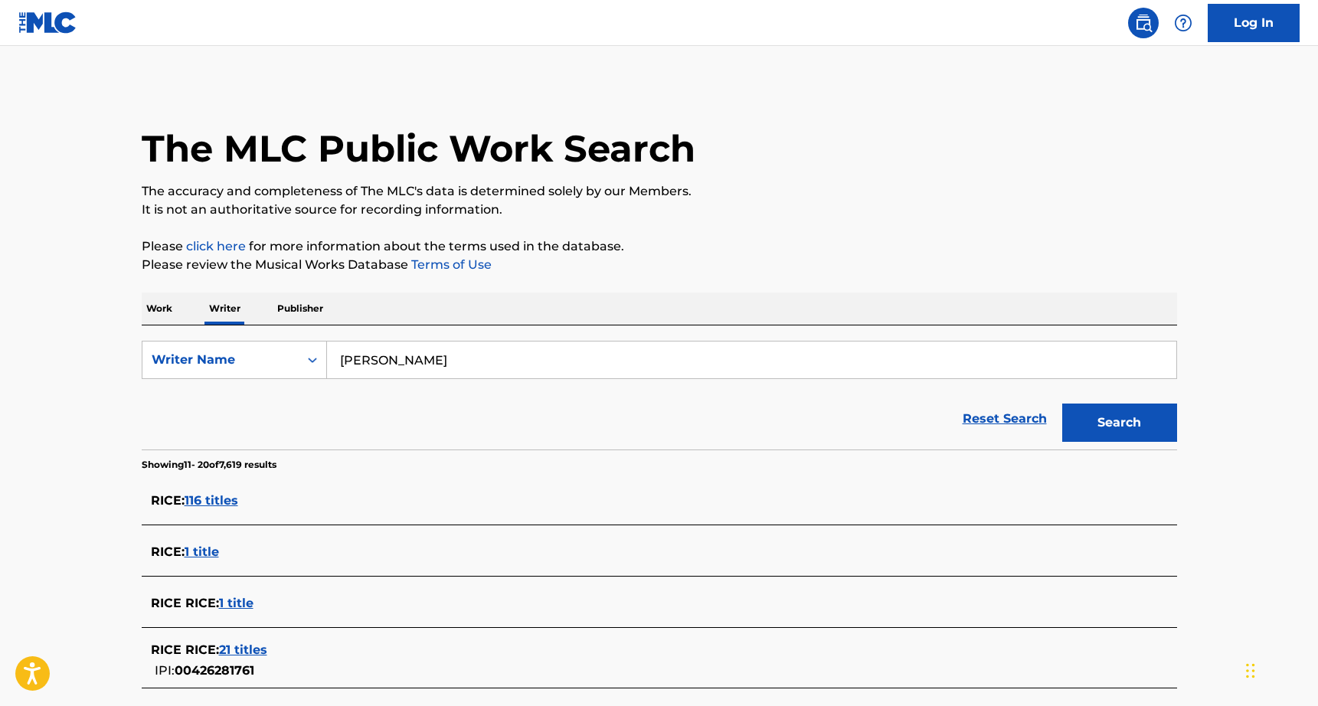
click at [1063, 404] on button "Search" at bounding box center [1120, 423] width 115 height 38
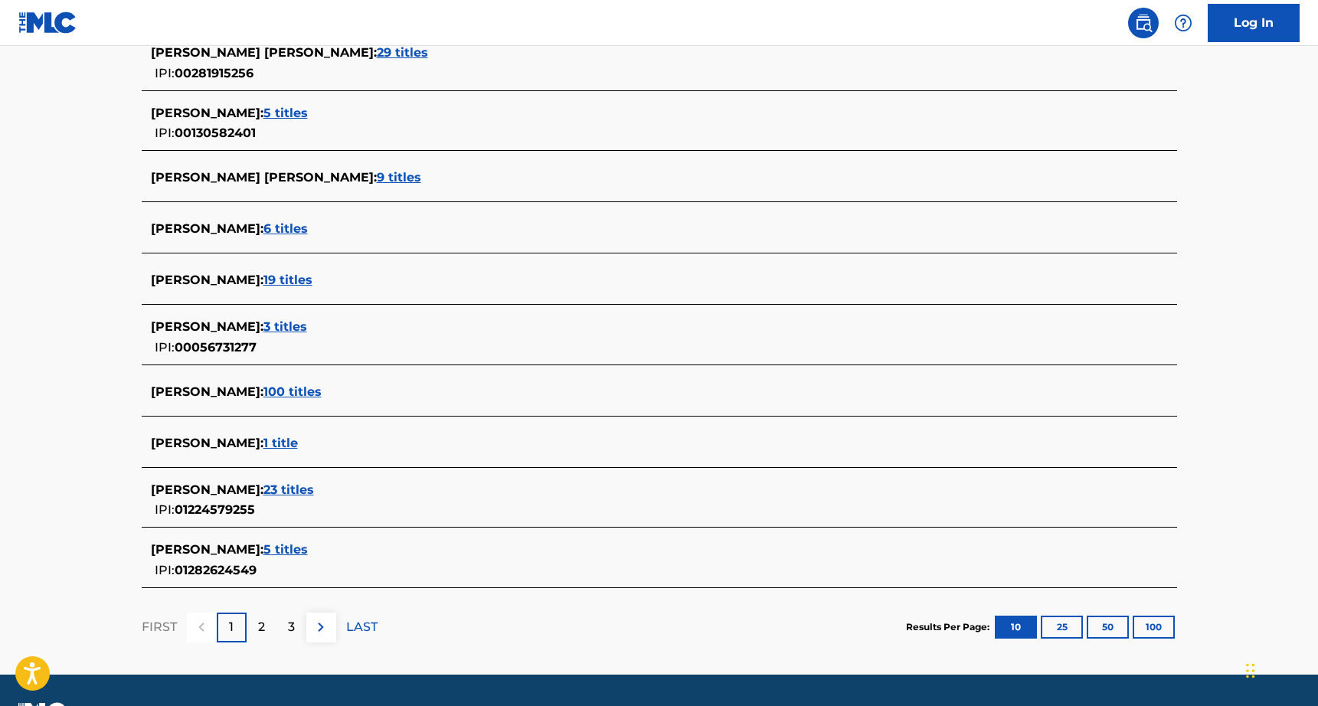
scroll to position [472, 0]
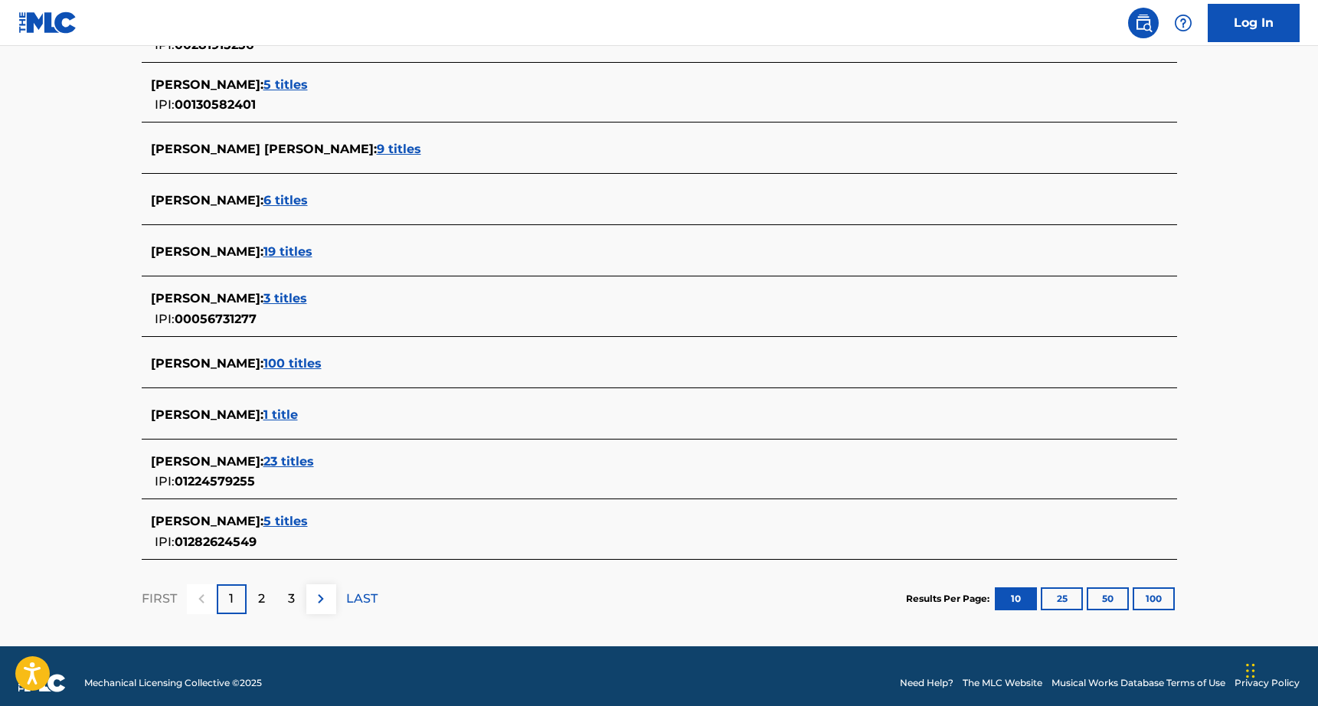
click at [283, 524] on span "5 titles" at bounding box center [286, 521] width 44 height 15
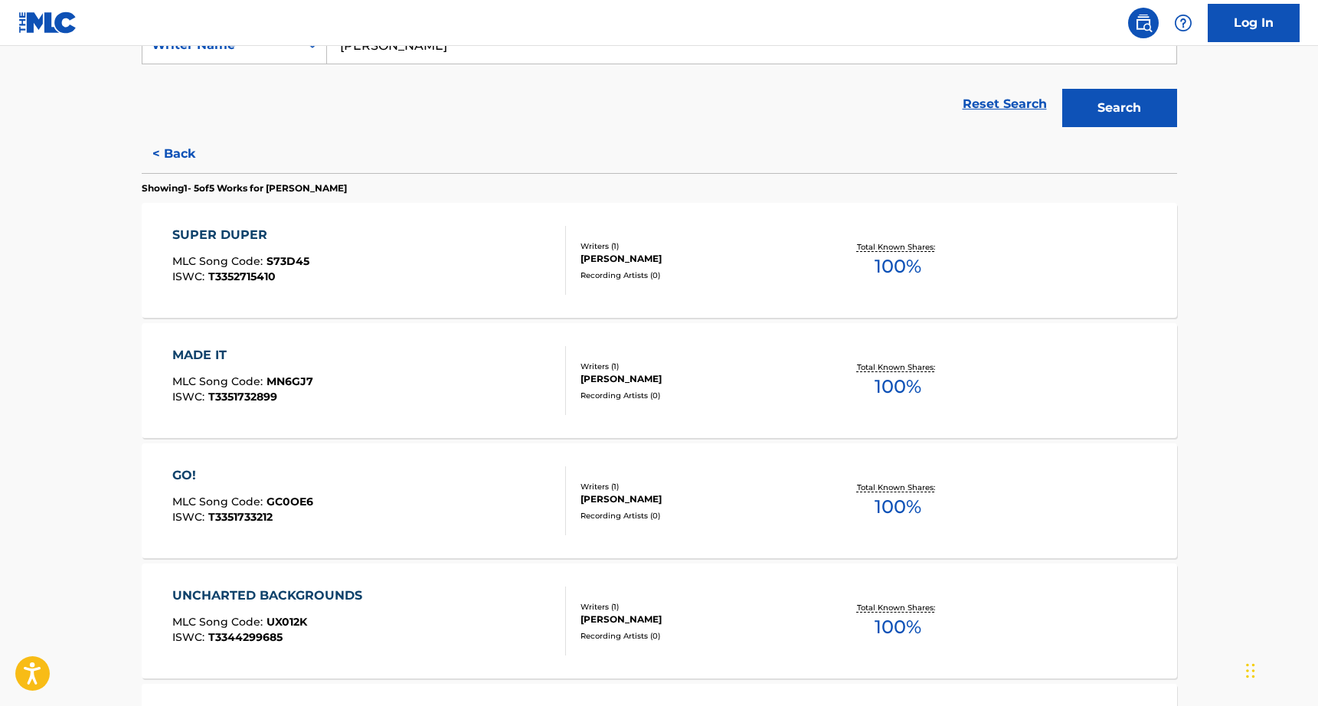
scroll to position [313, 0]
click at [364, 224] on div "SUPER DUPER MLC Song Code : S73D45 ISWC : T3352715410 Writers ( 1 ) [PERSON_NAM…" at bounding box center [660, 262] width 1036 height 115
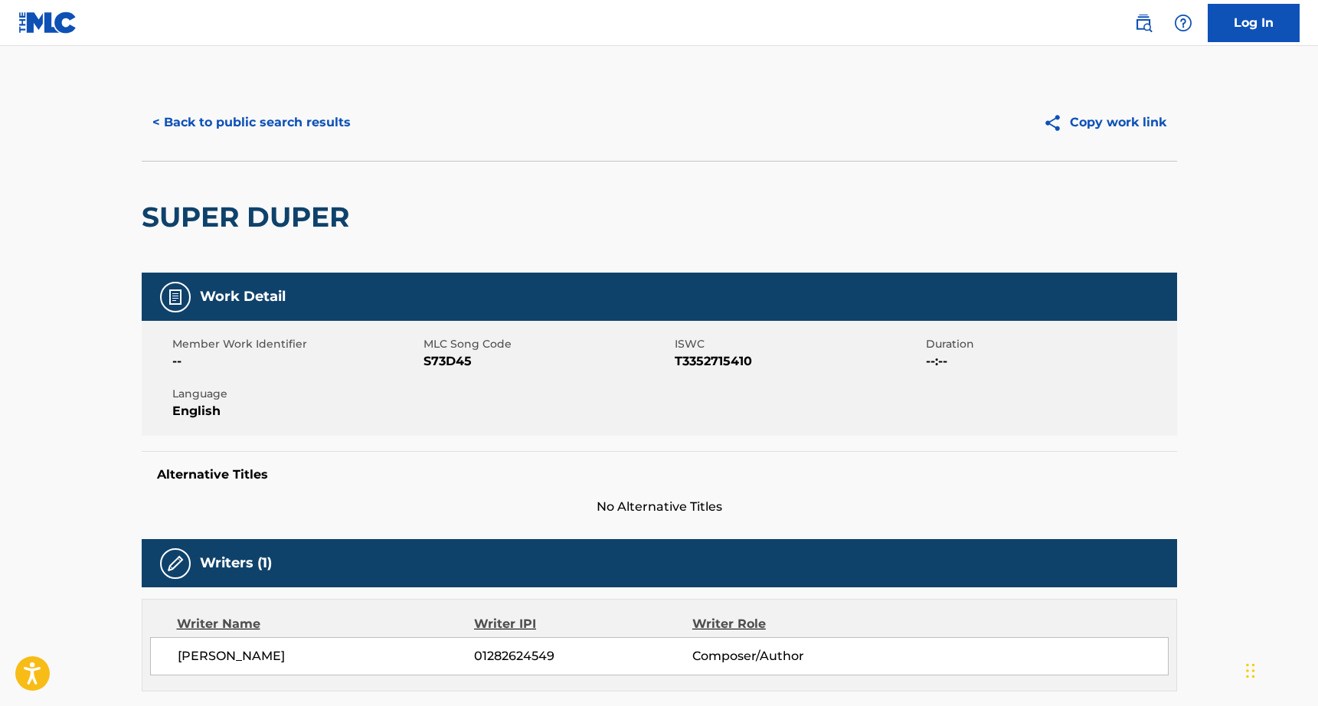
click at [76, 26] on img at bounding box center [47, 22] width 59 height 22
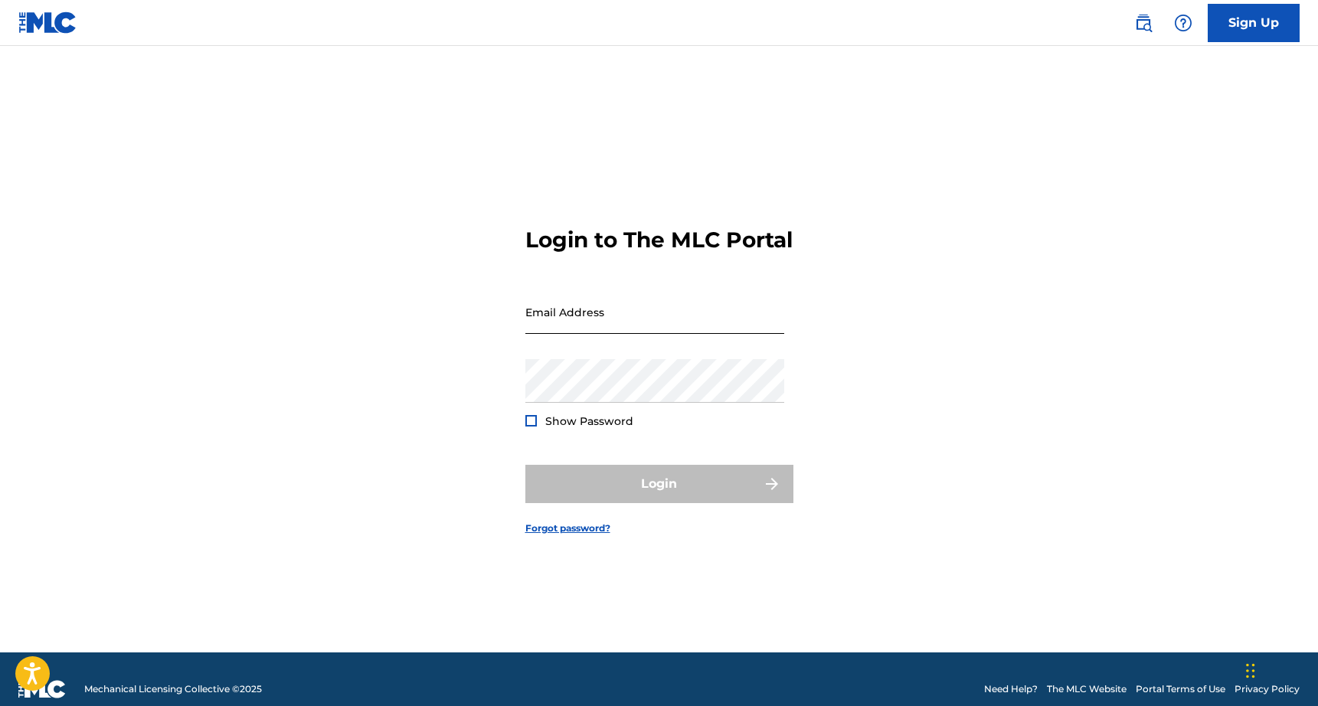
click at [577, 334] on input "Email Address" at bounding box center [655, 312] width 259 height 44
